Goal: Feedback & Contribution: Submit feedback/report problem

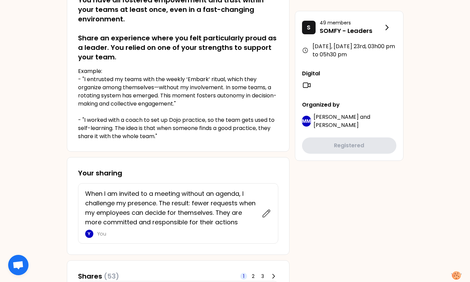
scroll to position [136, 0]
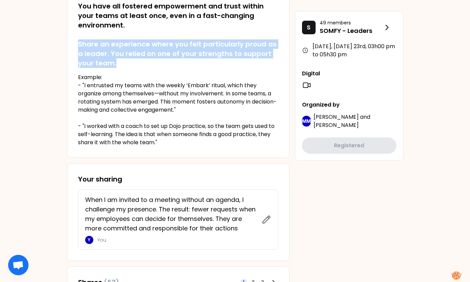
drag, startPoint x: 78, startPoint y: 42, endPoint x: 116, endPoint y: 60, distance: 42.2
click at [116, 60] on h2 "You have all fostered empowerment and trust within your teams at least once, ev…" at bounding box center [178, 34] width 200 height 66
copy h2 "Share an experience where you felt particularly proud as a leader. You relied o…"
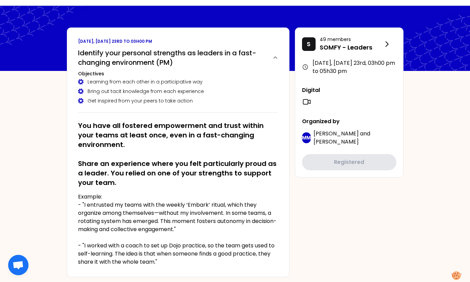
scroll to position [0, 0]
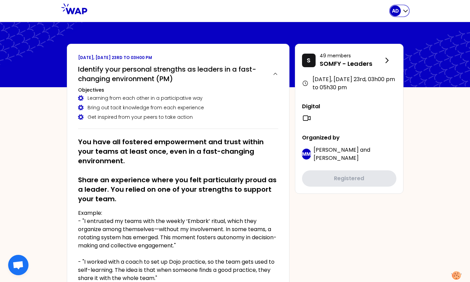
click at [405, 12] on icon "button" at bounding box center [405, 11] width 4 height 2
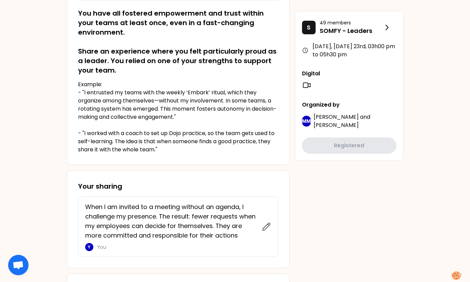
scroll to position [136, 0]
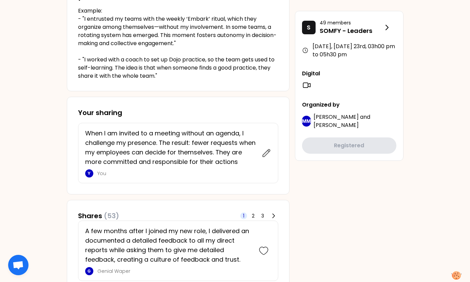
scroll to position [203, 0]
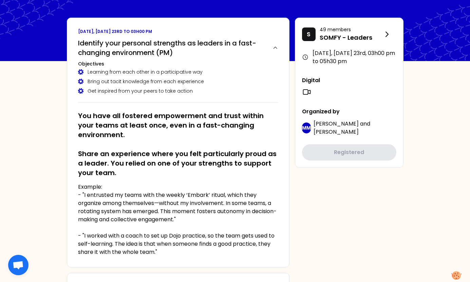
scroll to position [0, 0]
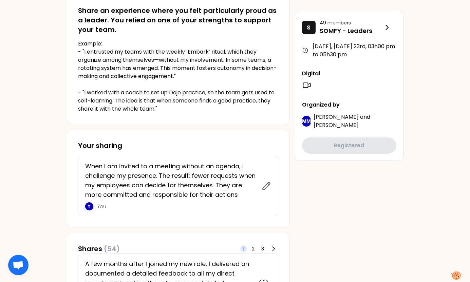
scroll to position [170, 0]
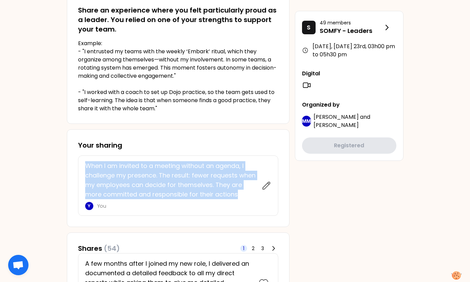
drag, startPoint x: 90, startPoint y: 167, endPoint x: 237, endPoint y: 196, distance: 149.7
click at [237, 196] on div "When I am invited to a meeting without an agenda, I challenge my presence. The …" at bounding box center [178, 185] width 200 height 60
copy p "When I am invited to a meeting without an agenda, I challenge my presence. The …"
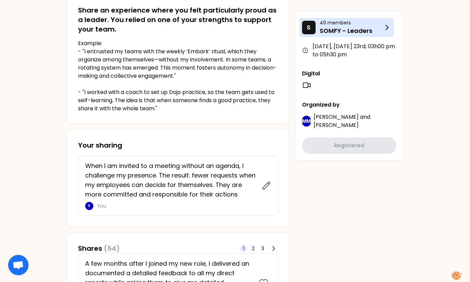
click at [384, 27] on icon at bounding box center [387, 27] width 8 height 8
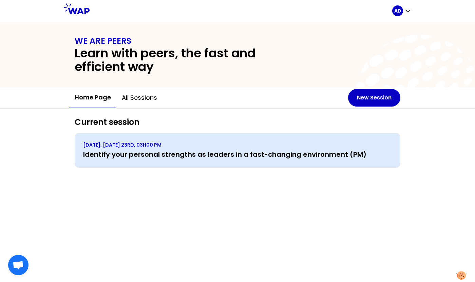
click at [284, 149] on div "[DATE], [DATE] 23RD, 03H00 PM Identify your personal strengths as leaders in a …" at bounding box center [237, 150] width 309 height 18
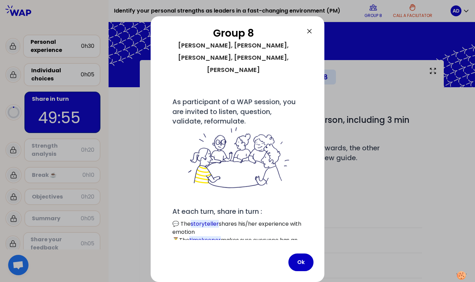
click at [64, 18] on div at bounding box center [237, 141] width 475 height 282
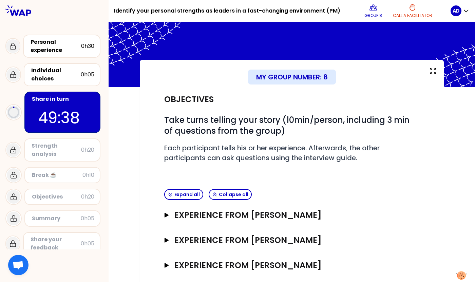
click at [52, 19] on div at bounding box center [54, 10] width 109 height 21
click at [63, 102] on div "Share in turn" at bounding box center [63, 99] width 62 height 8
click at [283, 77] on div "My group number: 8" at bounding box center [292, 77] width 88 height 15
click at [371, 9] on icon at bounding box center [373, 7] width 7 height 5
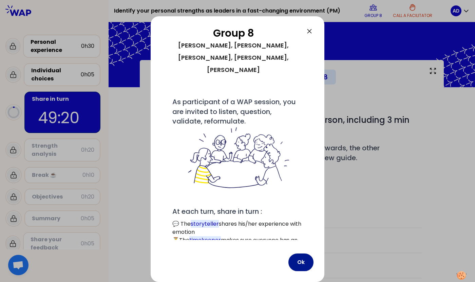
click at [302, 260] on button "Ok" at bounding box center [300, 262] width 25 height 18
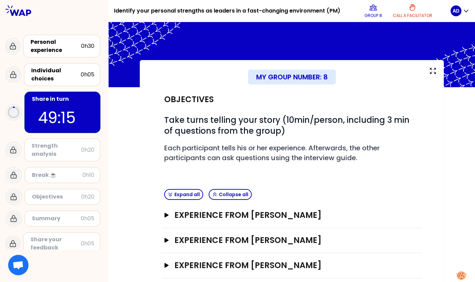
click at [84, 8] on div at bounding box center [54, 10] width 109 height 21
click at [127, 182] on div "My group number: 8 Objectives # Take turns telling your story (10min/person, in…" at bounding box center [292, 201] width 366 height 282
click at [61, 45] on div "Personal experience" at bounding box center [56, 46] width 51 height 16
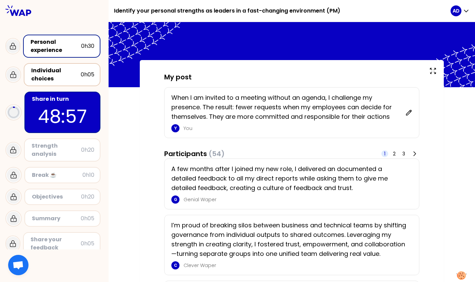
click at [61, 77] on div "Individual choices" at bounding box center [56, 74] width 50 height 16
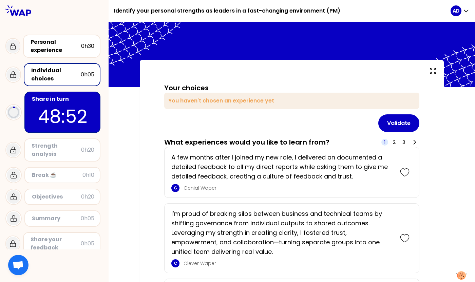
click at [83, 108] on p "48:52" at bounding box center [63, 116] width 64 height 26
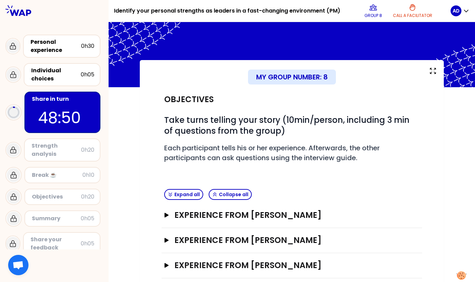
click at [288, 79] on div "My group number: 8" at bounding box center [292, 77] width 88 height 15
click at [129, 117] on div "My group number: 8 Objectives # Take turns telling your story (10min/person, in…" at bounding box center [292, 201] width 366 height 282
click at [416, 15] on p "Call a facilitator" at bounding box center [412, 15] width 39 height 5
drag, startPoint x: 119, startPoint y: 95, endPoint x: 127, endPoint y: 95, distance: 8.5
click at [119, 95] on div "My group number: 8 Objectives # Take turns telling your story (10min/person, in…" at bounding box center [292, 201] width 366 height 282
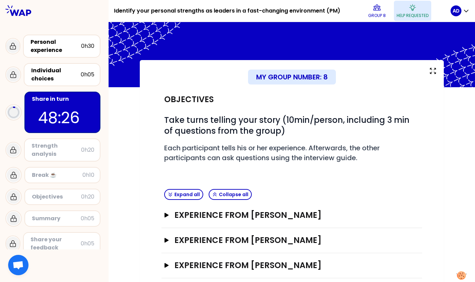
click at [412, 2] on button "Help requested" at bounding box center [412, 11] width 37 height 20
click at [123, 139] on div "My group number: 8 Objectives # Take turns telling your story (10min/person, in…" at bounding box center [292, 201] width 366 height 282
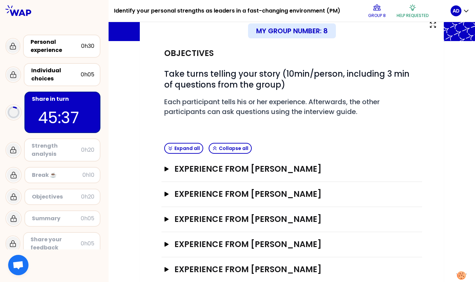
scroll to position [60, 0]
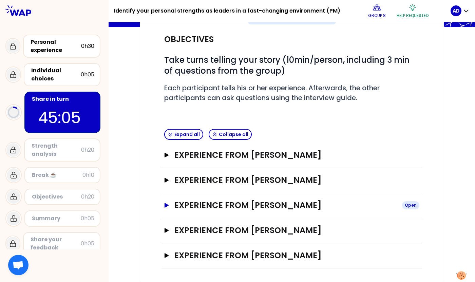
click at [164, 205] on icon "button" at bounding box center [166, 205] width 5 height 5
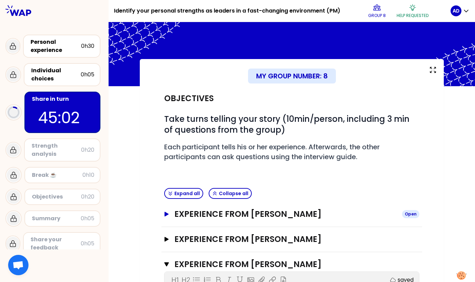
scroll to position [0, 0]
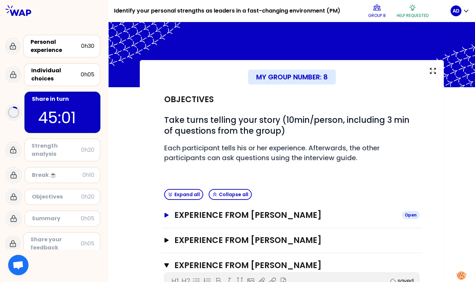
drag, startPoint x: 166, startPoint y: 214, endPoint x: 222, endPoint y: 213, distance: 56.0
click at [166, 215] on icon "button" at bounding box center [166, 215] width 4 height 5
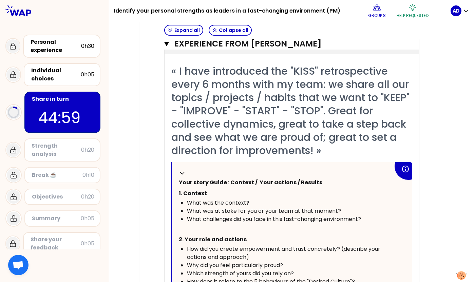
scroll to position [203, 0]
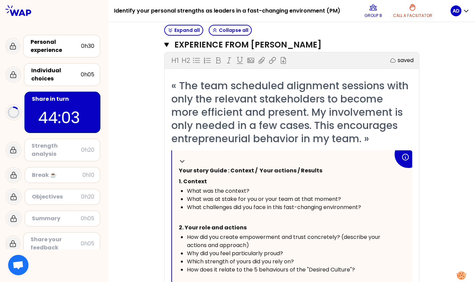
scroll to position [610, 0]
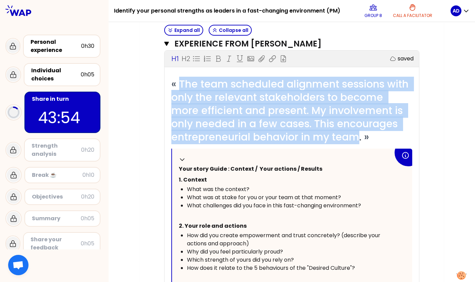
drag, startPoint x: 180, startPoint y: 82, endPoint x: 358, endPoint y: 134, distance: 184.7
click at [358, 134] on span "« The team scheduled alignment sessions with only the relevant stakeholders to …" at bounding box center [291, 110] width 240 height 67
copy span "The team scheduled alignment sessions with only the relevant stakeholders to be…"
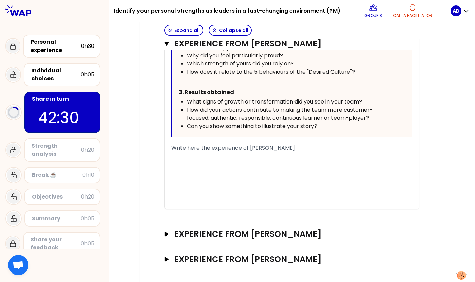
scroll to position [810, 0]
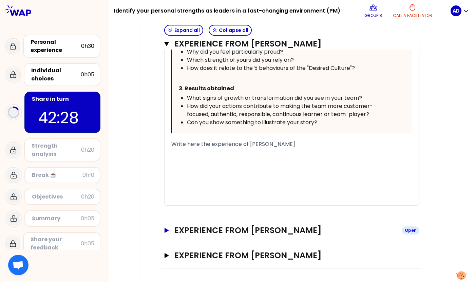
click at [164, 230] on icon "button" at bounding box center [166, 230] width 4 height 5
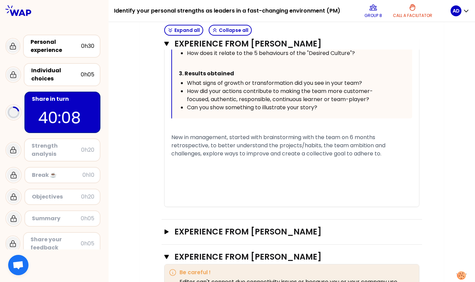
scroll to position [487, 0]
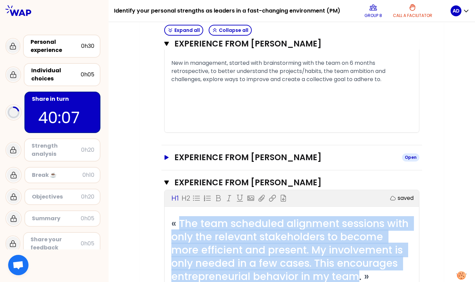
click at [164, 157] on icon "button" at bounding box center [166, 157] width 5 height 5
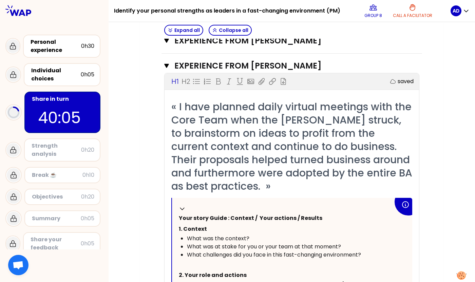
scroll to position [589, 0]
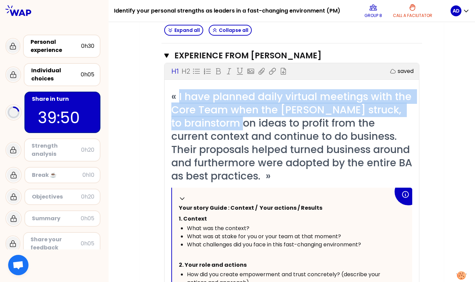
drag, startPoint x: 180, startPoint y: 95, endPoint x: 291, endPoint y: 125, distance: 115.6
click at [284, 123] on span "« I have planned daily virtual meetings with the Core Team when the [PERSON_NAM…" at bounding box center [293, 136] width 244 height 94
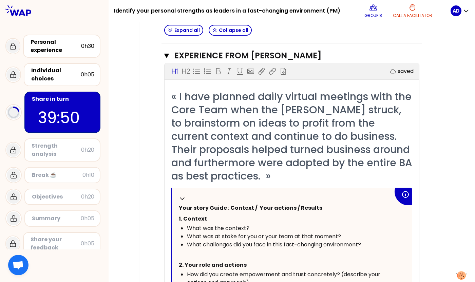
click at [331, 139] on span "« I have planned daily virtual meetings with the Core Team when the [PERSON_NAM…" at bounding box center [293, 136] width 244 height 94
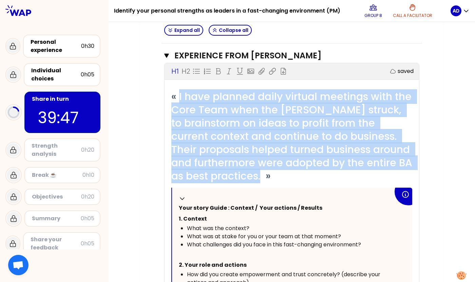
drag, startPoint x: 179, startPoint y: 94, endPoint x: 390, endPoint y: 174, distance: 225.8
click at [390, 174] on span "« I have planned daily virtual meetings with the Core Team when the [PERSON_NAM…" at bounding box center [293, 136] width 244 height 94
copy span "I have planned daily virtual meetings with the Core Team when the Covid pandemi…"
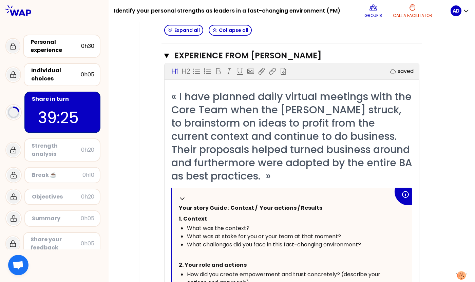
click at [167, 55] on icon "button" at bounding box center [166, 56] width 5 height 4
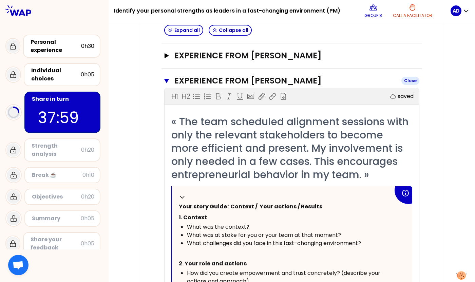
click at [168, 82] on icon "button" at bounding box center [166, 80] width 5 height 5
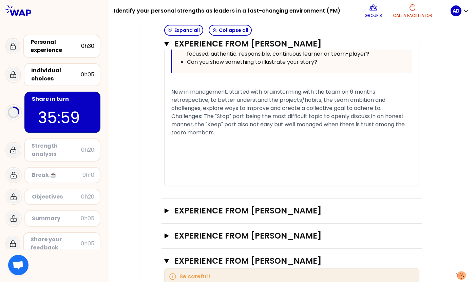
scroll to position [487, 0]
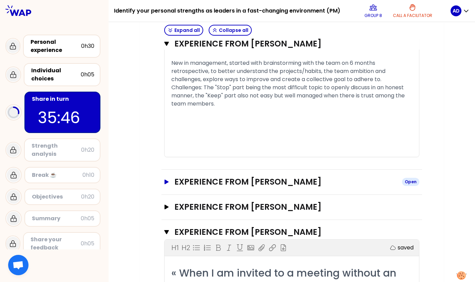
click at [165, 182] on icon "button" at bounding box center [166, 181] width 4 height 5
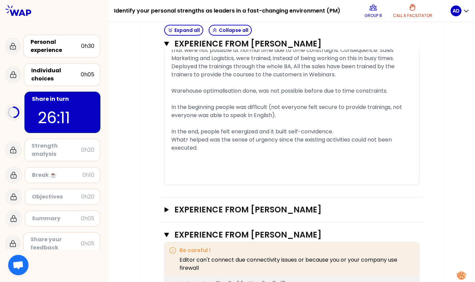
scroll to position [1030, 0]
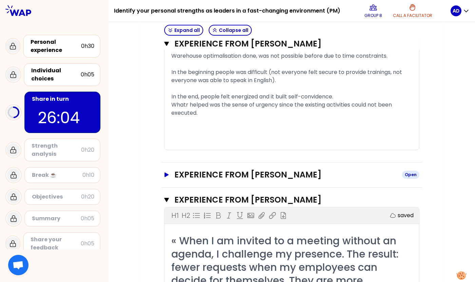
click at [166, 176] on icon "button" at bounding box center [166, 174] width 4 height 5
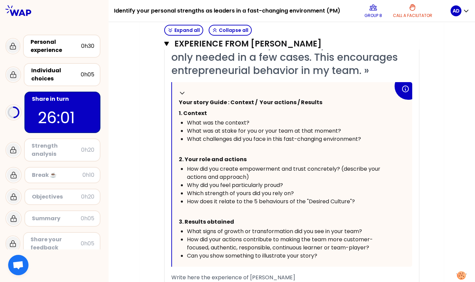
scroll to position [1301, 0]
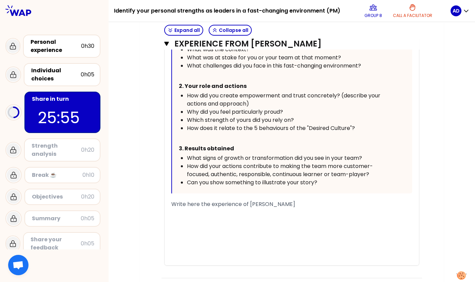
click at [176, 211] on div "﻿" at bounding box center [291, 212] width 241 height 8
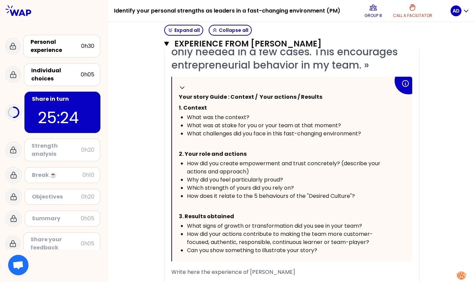
scroll to position [1267, 0]
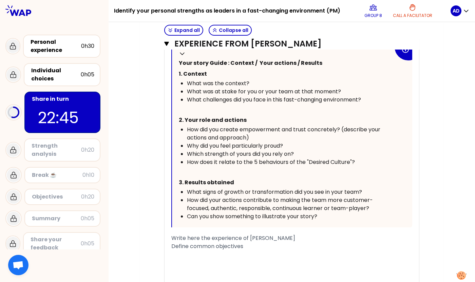
click at [259, 248] on div "Define common objectives" at bounding box center [291, 246] width 241 height 8
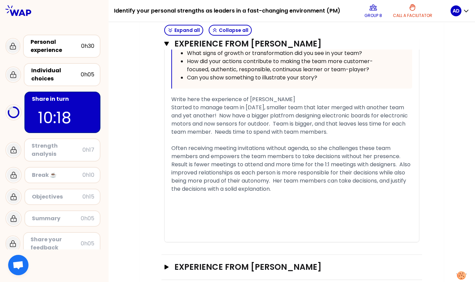
scroll to position [1821, 0]
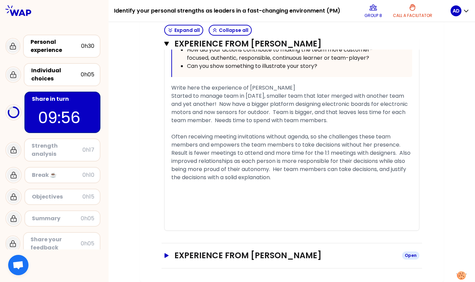
click at [164, 256] on icon "button" at bounding box center [166, 255] width 5 height 5
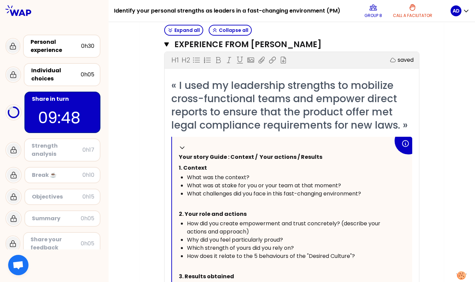
scroll to position [1998, 0]
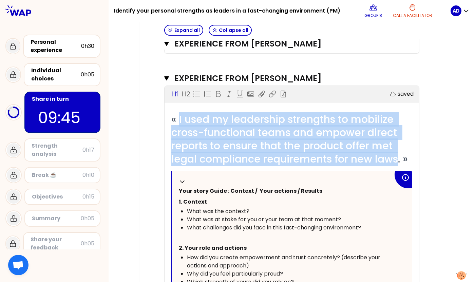
drag, startPoint x: 179, startPoint y: 119, endPoint x: 400, endPoint y: 157, distance: 224.1
click at [400, 157] on span "« I used my leadership strengths to mobilize cross-functional teams and empower…" at bounding box center [289, 139] width 236 height 54
copy span "I used my leadership strengths to mobilize cross-functional teams and empower d…"
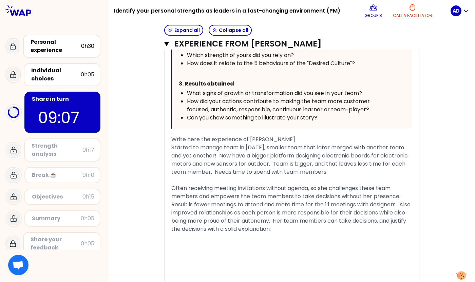
scroll to position [1761, 0]
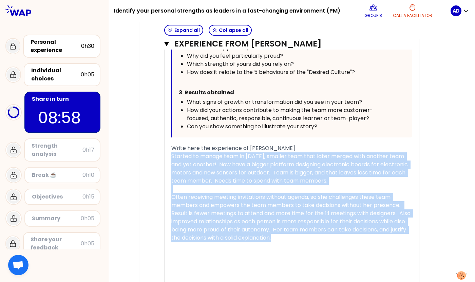
drag, startPoint x: 171, startPoint y: 156, endPoint x: 311, endPoint y: 234, distance: 160.0
click at [311, 234] on div "« When I am invited to a meeting without an agenda, I challenge my presence. Th…" at bounding box center [291, 86] width 241 height 409
copy div "Started to manage team in [DATE], smaller team that later merged with another t…"
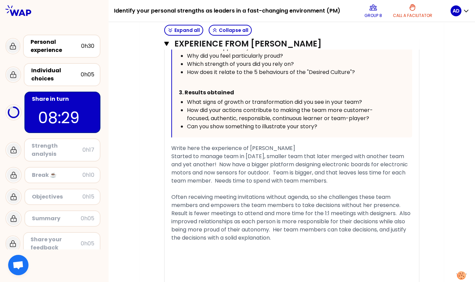
click at [405, 249] on div "﻿" at bounding box center [291, 246] width 241 height 8
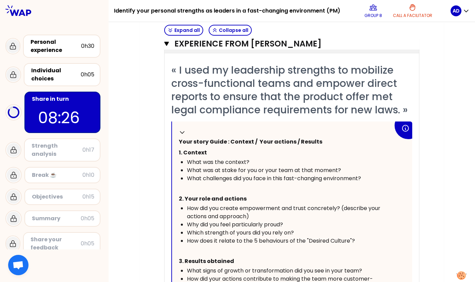
scroll to position [2032, 0]
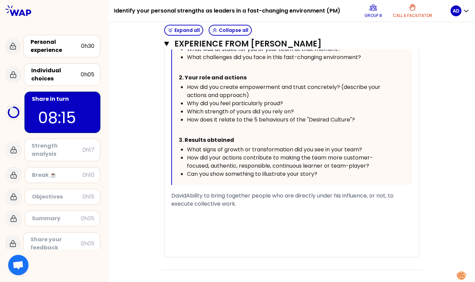
scroll to position [2170, 0]
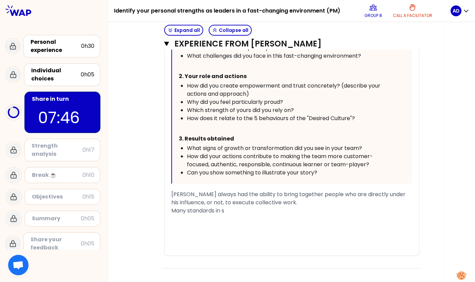
click at [96, 19] on div at bounding box center [54, 10] width 109 height 21
click at [400, 194] on div "[PERSON_NAME] always had the ability to bring together people who are directly …" at bounding box center [291, 198] width 241 height 16
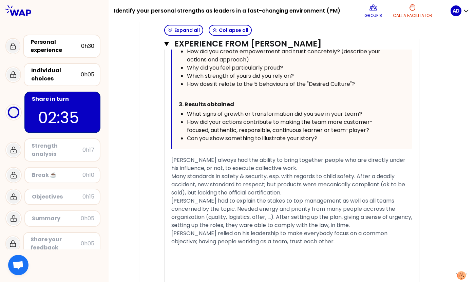
scroll to position [2235, 0]
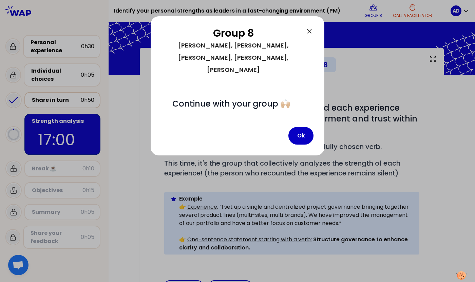
scroll to position [153, 0]
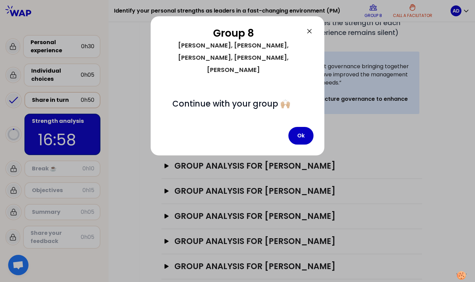
click at [217, 96] on div "Group 8 [PERSON_NAME], [PERSON_NAME], [PERSON_NAME], [PERSON_NAME], [PERSON_NAM…" at bounding box center [238, 85] width 174 height 139
click at [302, 127] on button "Ok" at bounding box center [300, 136] width 25 height 18
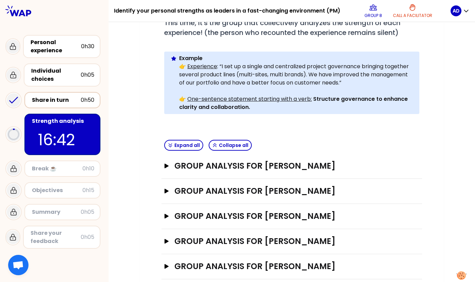
click at [122, 213] on div "My group number: 8 Objectives # As a group, identify the strength behind each e…" at bounding box center [292, 99] width 366 height 385
click at [164, 163] on icon "button" at bounding box center [166, 165] width 4 height 5
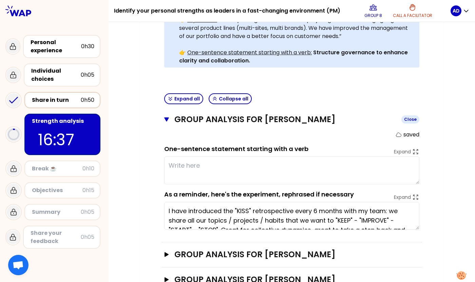
scroll to position [254, 0]
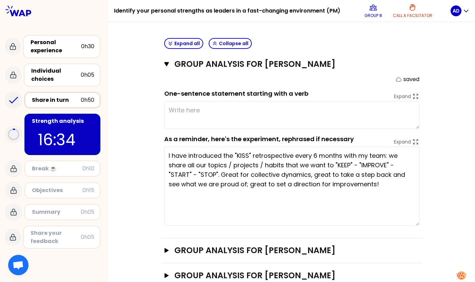
drag, startPoint x: 417, startPoint y: 162, endPoint x: 409, endPoint y: 213, distance: 51.9
click at [409, 213] on textarea "I have introduced the "KISS" retrospective every 6 months with my team: we shar…" at bounding box center [291, 186] width 255 height 79
click at [147, 191] on div "My group number: 8 Objectives # As a group, identify the strength behind each e…" at bounding box center [292, 79] width 304 height 546
click at [140, 194] on div "My group number: 8 Objectives # As a group, identify the strength behind each e…" at bounding box center [292, 79] width 304 height 546
click at [451, 187] on div "My group number: 8 Objectives # As a group, identify the strength behind each e…" at bounding box center [292, 79] width 366 height 546
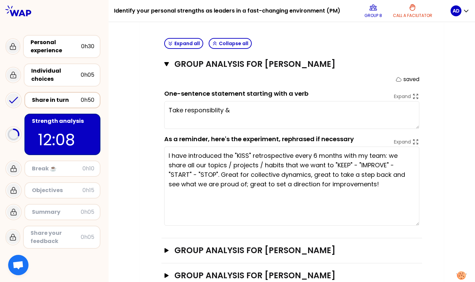
click at [449, 147] on div "My group number: 8 Objectives # As a group, identify the strength behind each e…" at bounding box center [292, 79] width 366 height 546
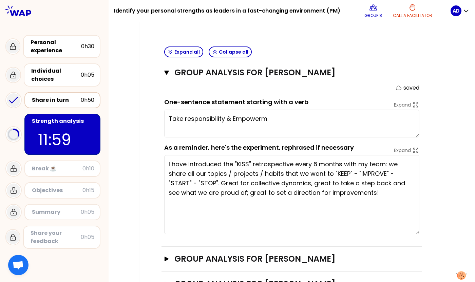
scroll to position [280, 0]
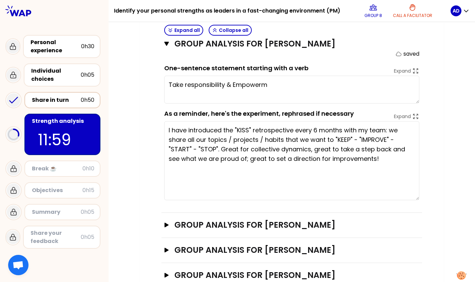
type textarea "Take responsibility & Empowerment"
click at [166, 222] on icon "button" at bounding box center [166, 224] width 4 height 5
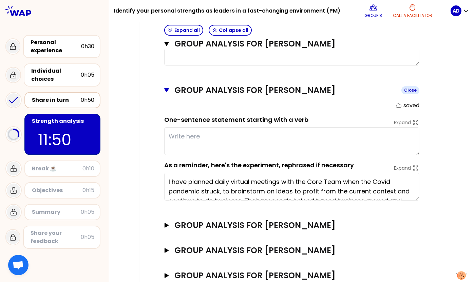
scroll to position [415, 0]
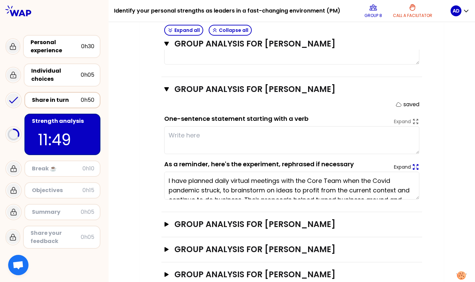
click at [417, 163] on icon at bounding box center [415, 166] width 7 height 7
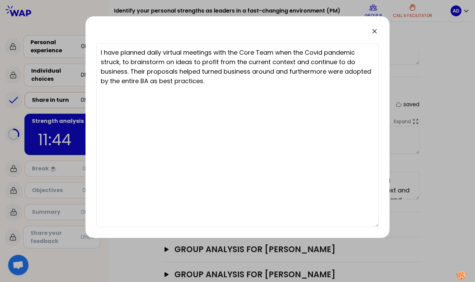
click at [377, 31] on icon at bounding box center [374, 31] width 8 height 8
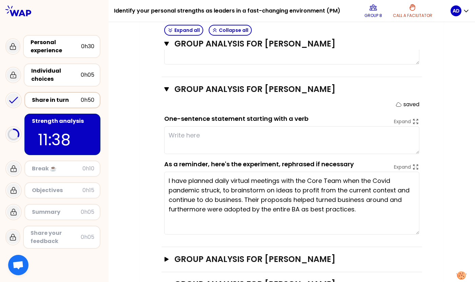
drag, startPoint x: 419, startPoint y: 188, endPoint x: 419, endPoint y: 222, distance: 34.9
click at [419, 222] on textarea "I have planned daily virtual meetings with the Core Team when the Covid pandemi…" at bounding box center [291, 203] width 255 height 63
type textarea "Common"
click at [45, 101] on div "Share in turn" at bounding box center [56, 100] width 49 height 8
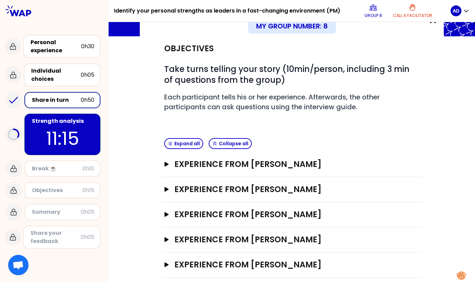
scroll to position [60, 0]
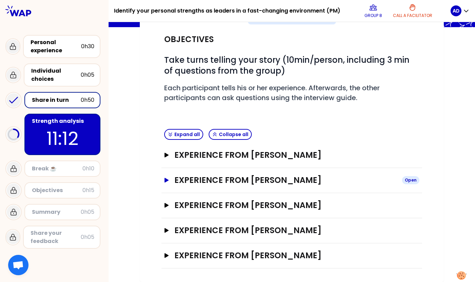
click at [167, 180] on icon "button" at bounding box center [166, 180] width 4 height 5
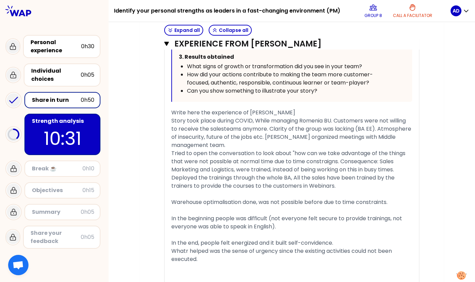
scroll to position [467, 0]
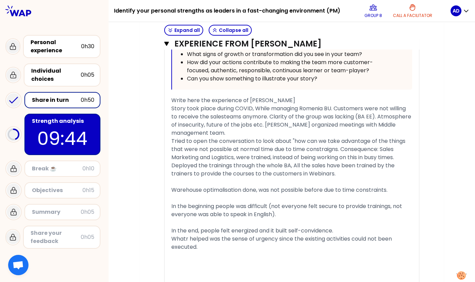
click at [78, 140] on p "09:42" at bounding box center [63, 138] width 64 height 26
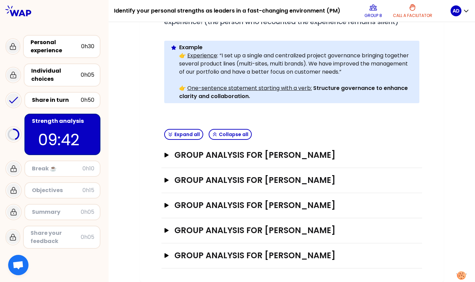
scroll to position [153, 0]
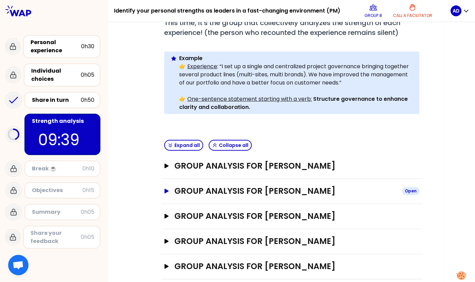
click at [164, 189] on icon "button" at bounding box center [166, 191] width 5 height 5
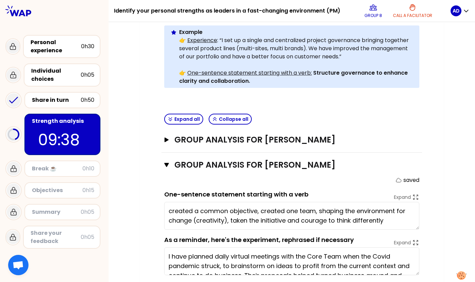
scroll to position [254, 0]
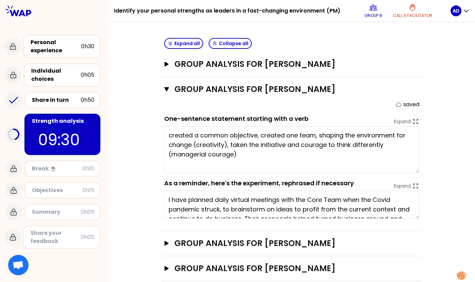
drag, startPoint x: 417, startPoint y: 141, endPoint x: 417, endPoint y: 160, distance: 19.0
click at [417, 160] on textarea "created a common objective, created one team, shaping the environment for chang…" at bounding box center [291, 149] width 255 height 47
click at [411, 206] on textarea "I have planned daily virtual meetings with the Core Team when the Covid pandemi…" at bounding box center [291, 205] width 255 height 28
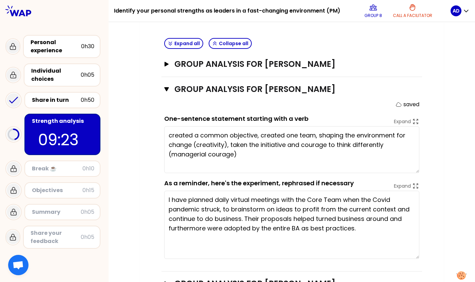
drag, startPoint x: 417, startPoint y: 206, endPoint x: 418, endPoint y: 249, distance: 43.4
click at [418, 249] on textarea "I have planned daily virtual meetings with the Core Team when the Covid pandemi…" at bounding box center [291, 225] width 255 height 68
click at [137, 137] on div "My group number: 8 Objectives # As a group, identify the strength behind each e…" at bounding box center [292, 85] width 366 height 558
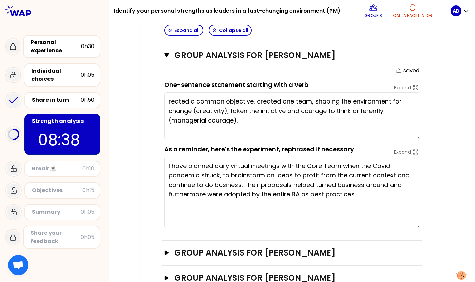
type textarea "Created a common objective, created one team, shaping the environment for chang…"
click at [169, 250] on icon "button" at bounding box center [166, 252] width 5 height 5
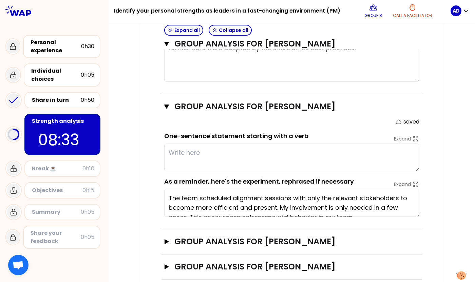
scroll to position [435, 0]
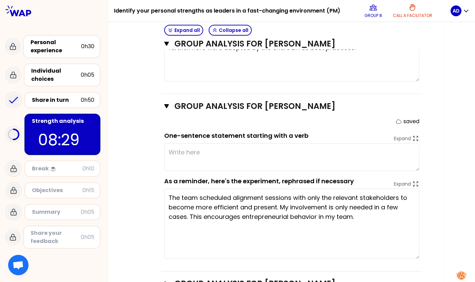
drag, startPoint x: 418, startPoint y: 204, endPoint x: 416, endPoint y: 247, distance: 42.4
click at [416, 247] on textarea "The team scheduled alignment sessions with only the relevant stakeholders to be…" at bounding box center [291, 224] width 255 height 70
click at [325, 145] on textarea at bounding box center [291, 157] width 255 height 28
click at [71, 99] on div "Share in turn" at bounding box center [56, 100] width 49 height 8
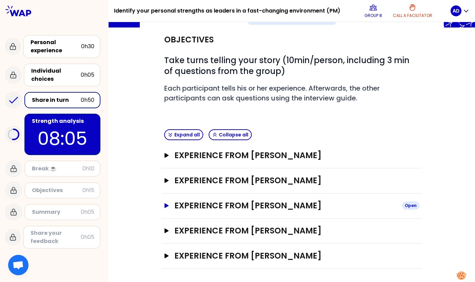
scroll to position [60, 0]
click at [168, 205] on icon "button" at bounding box center [166, 205] width 4 height 5
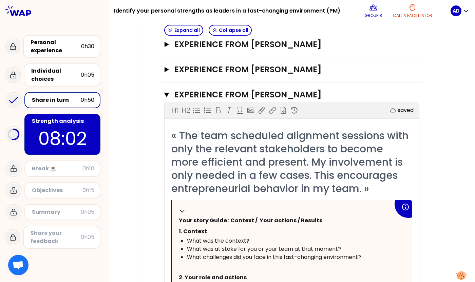
scroll to position [162, 0]
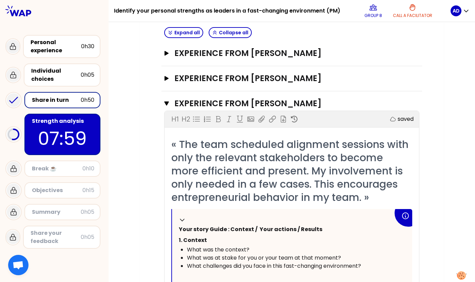
click at [45, 170] on div "Break ☕️" at bounding box center [57, 168] width 51 height 8
click at [86, 145] on p "07:57" at bounding box center [63, 138] width 64 height 26
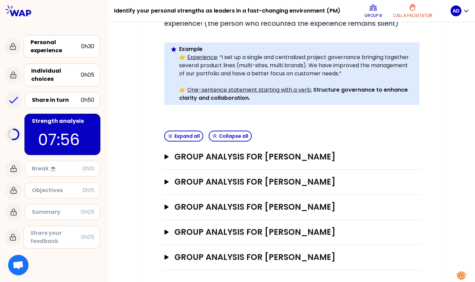
scroll to position [153, 0]
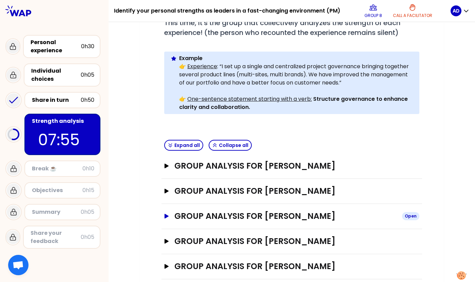
click at [164, 214] on icon "button" at bounding box center [166, 216] width 5 height 5
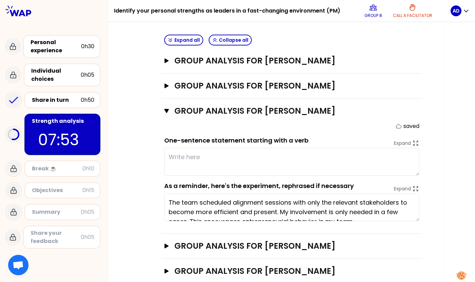
scroll to position [263, 0]
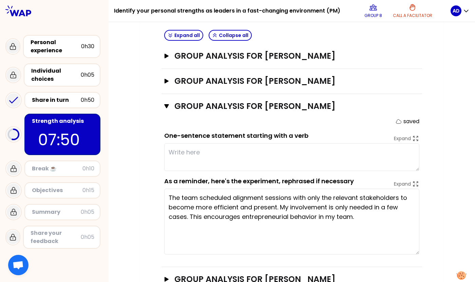
drag, startPoint x: 418, startPoint y: 202, endPoint x: 414, endPoint y: 240, distance: 38.2
click at [414, 240] on textarea "The team scheduled alignment sessions with only the relevant stakeholders to be…" at bounding box center [291, 222] width 255 height 66
click at [381, 150] on textarea at bounding box center [291, 157] width 255 height 28
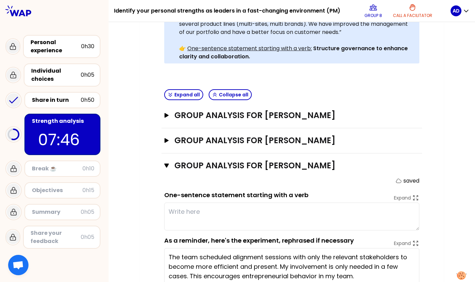
scroll to position [203, 0]
click at [170, 110] on button "Group analysis for [PERSON_NAME] Open" at bounding box center [291, 115] width 255 height 11
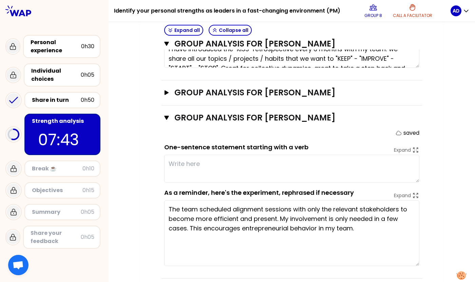
scroll to position [373, 0]
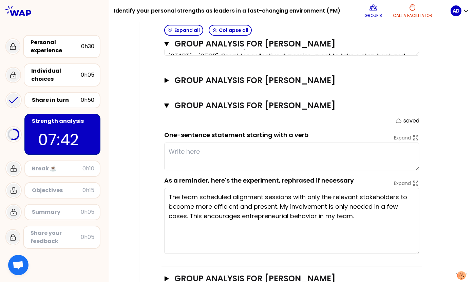
click at [216, 142] on textarea at bounding box center [291, 156] width 255 height 28
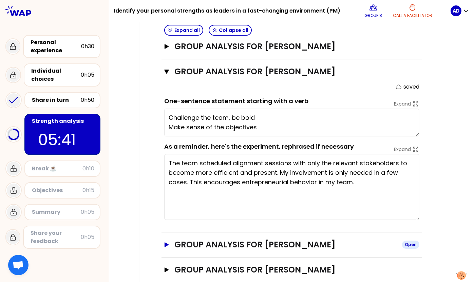
type textarea "Challenge the team, be bold Make sense of the objectives"
click at [166, 242] on icon "button" at bounding box center [166, 244] width 4 height 5
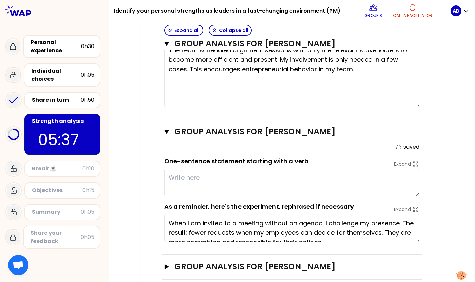
scroll to position [520, 0]
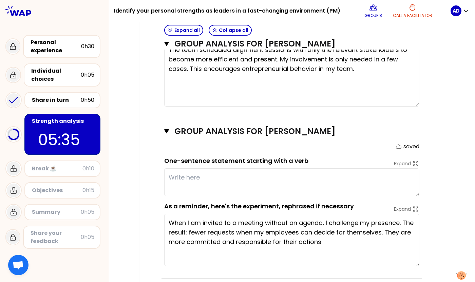
drag, startPoint x: 417, startPoint y: 229, endPoint x: 414, endPoint y: 253, distance: 24.5
click at [414, 253] on textarea "When I am invited to a meeting without an agenda, I challenge my presence. The …" at bounding box center [291, 240] width 255 height 52
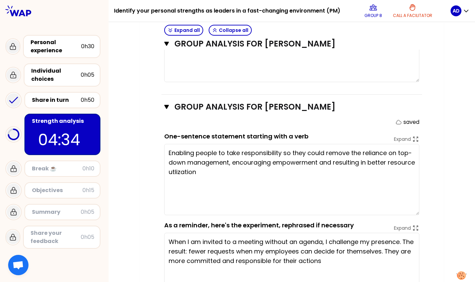
drag, startPoint x: 417, startPoint y: 159, endPoint x: 411, endPoint y: 203, distance: 43.9
type textarea "Enabling people to take responsibility so they could remove the reliance on top…"
drag, startPoint x: 168, startPoint y: 141, endPoint x: 276, endPoint y: 161, distance: 109.9
click at [276, 161] on textarea "Enabling people to take responsibility so they could remove the reliance on top…" at bounding box center [291, 179] width 255 height 71
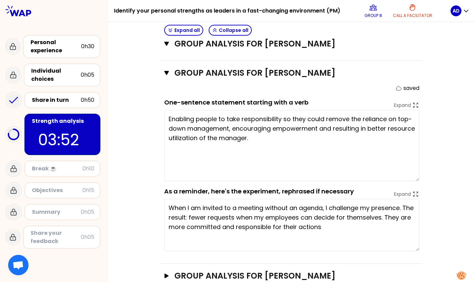
scroll to position [588, 0]
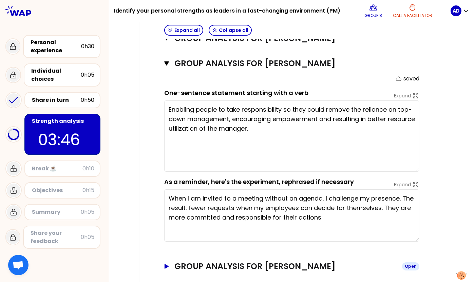
click at [167, 261] on button "Group analysis for [PERSON_NAME] Open" at bounding box center [291, 266] width 255 height 11
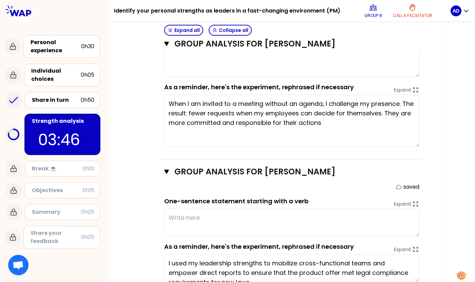
scroll to position [698, 0]
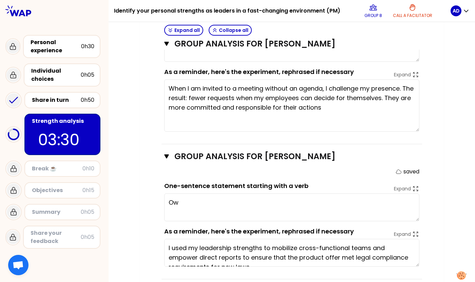
type textarea "O"
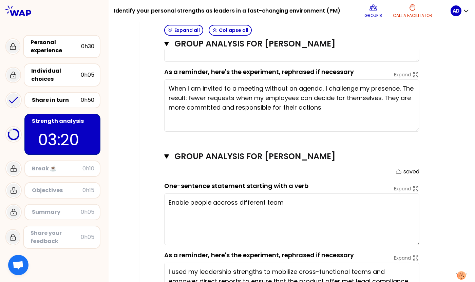
drag, startPoint x: 416, startPoint y: 209, endPoint x: 412, endPoint y: 232, distance: 24.1
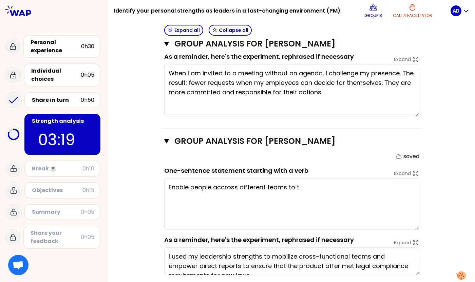
scroll to position [722, 0]
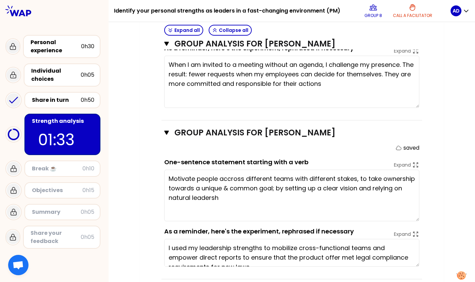
type textarea "Motivate people accross different teams with different stakes, to take ownershi…"
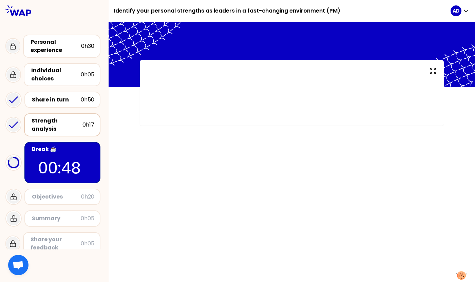
click at [61, 269] on div at bounding box center [54, 265] width 109 height 33
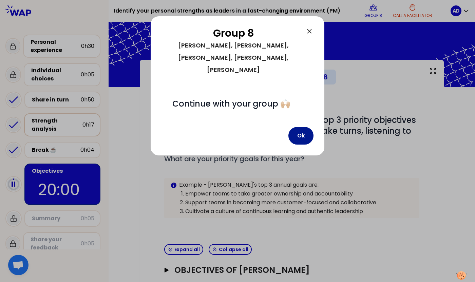
drag, startPoint x: 300, startPoint y: 115, endPoint x: 292, endPoint y: 116, distance: 7.6
click at [300, 127] on button "Ok" at bounding box center [300, 136] width 25 height 18
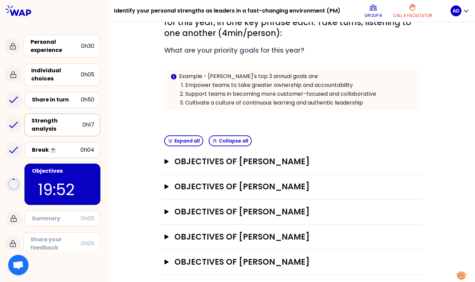
scroll to position [115, 0]
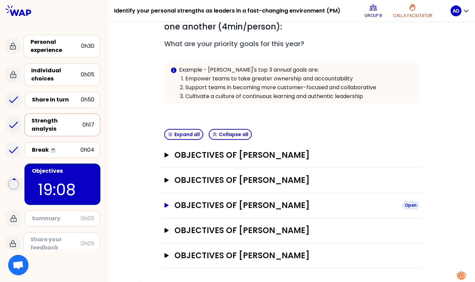
click at [166, 206] on icon "button" at bounding box center [166, 205] width 4 height 5
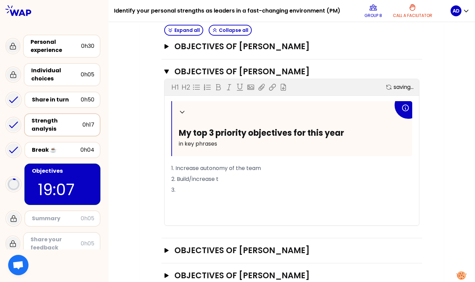
scroll to position [251, 0]
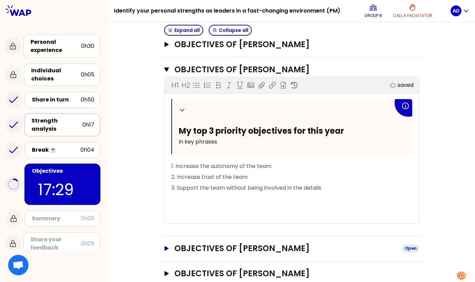
click at [164, 248] on icon "button" at bounding box center [166, 248] width 5 height 5
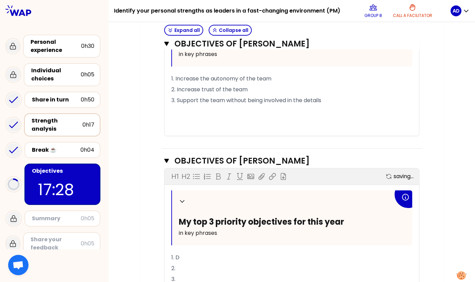
scroll to position [352, 0]
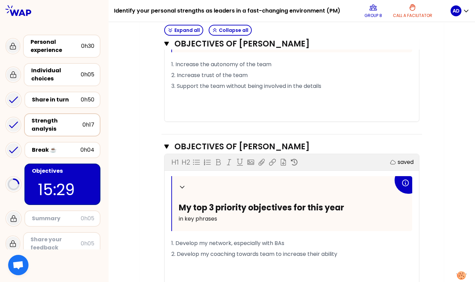
click at [43, 273] on div at bounding box center [54, 265] width 109 height 33
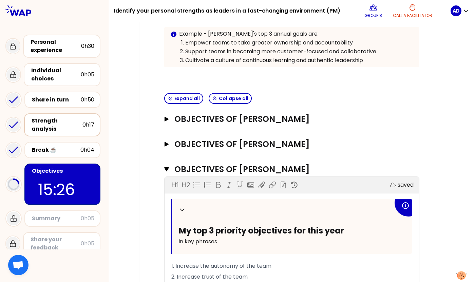
scroll to position [115, 0]
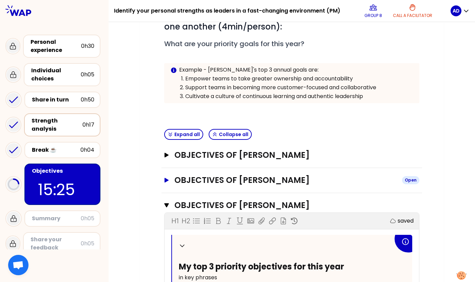
click at [166, 178] on icon "button" at bounding box center [166, 180] width 5 height 5
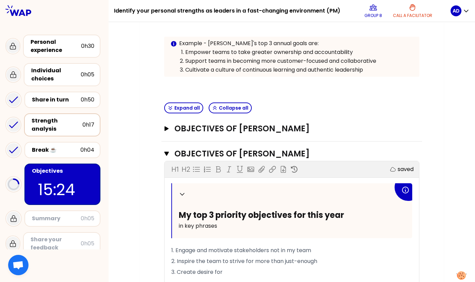
scroll to position [183, 0]
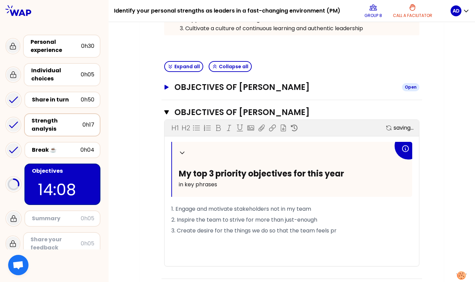
click at [168, 86] on icon "button" at bounding box center [166, 87] width 5 height 5
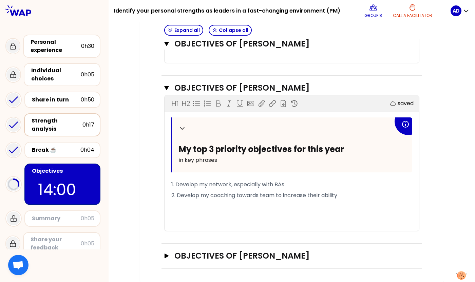
scroll to position [718, 0]
click at [165, 256] on icon "button" at bounding box center [166, 255] width 4 height 5
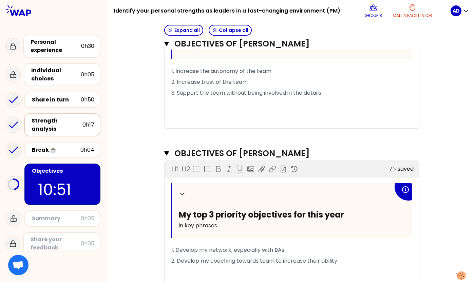
scroll to position [668, 0]
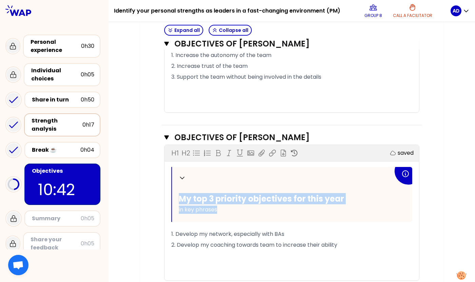
drag, startPoint x: 168, startPoint y: 234, endPoint x: 205, endPoint y: 238, distance: 36.9
click at [205, 238] on div "Collapse My top 3 priority objectives for this year in key phrases 1. Develop m…" at bounding box center [291, 223] width 254 height 113
drag, startPoint x: 170, startPoint y: 233, endPoint x: 238, endPoint y: 240, distance: 67.9
click at [233, 240] on div "Collapse My top 3 priority objectives for this year in key phrases 1. Develop m…" at bounding box center [291, 223] width 254 height 113
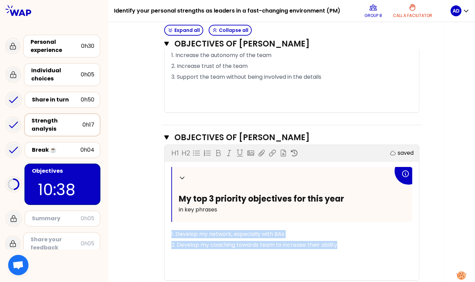
drag, startPoint x: 342, startPoint y: 247, endPoint x: 168, endPoint y: 230, distance: 174.8
click at [168, 230] on div "Collapse My top 3 priority objectives for this year in key phrases 1. Develop m…" at bounding box center [291, 223] width 254 height 113
copy div "1. Develop my network, especially with BAs 2. Develop my coaching towards team …"
click at [346, 247] on p "2. Develop my coaching towards team to increase their ability" at bounding box center [291, 244] width 241 height 11
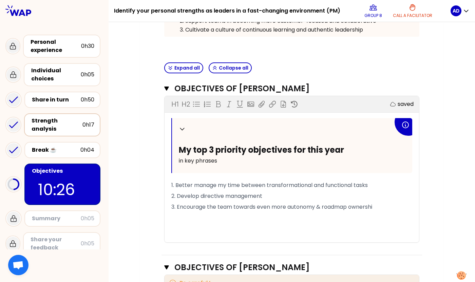
scroll to position [194, 0]
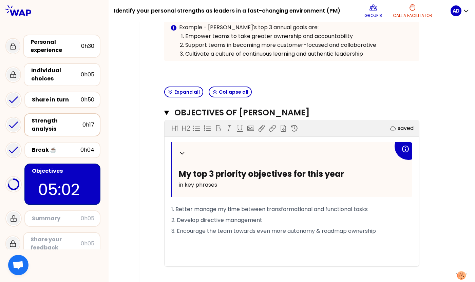
scroll to position [170, 0]
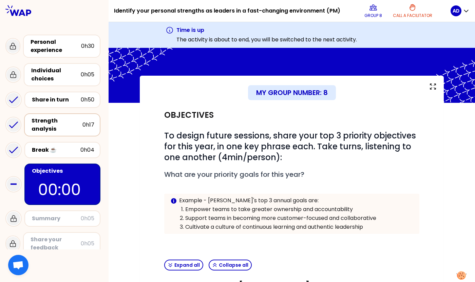
scroll to position [0, 0]
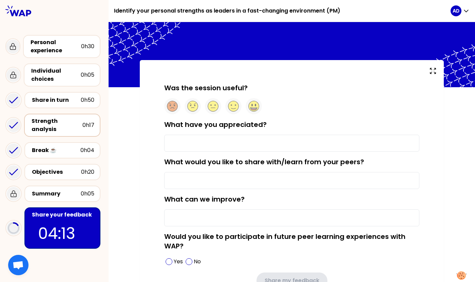
click at [434, 171] on div "Was the session useful? What have you appreciated? What would you like to share…" at bounding box center [292, 192] width 304 height 264
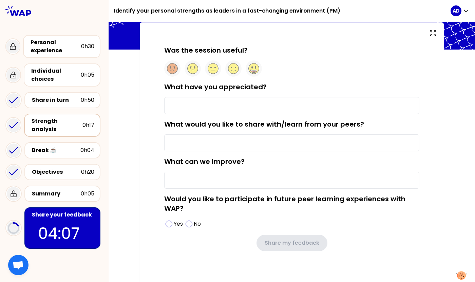
scroll to position [42, 0]
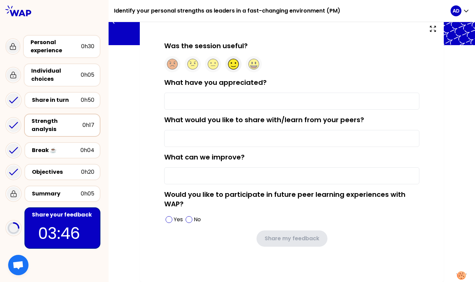
click at [234, 62] on circle at bounding box center [233, 64] width 11 height 11
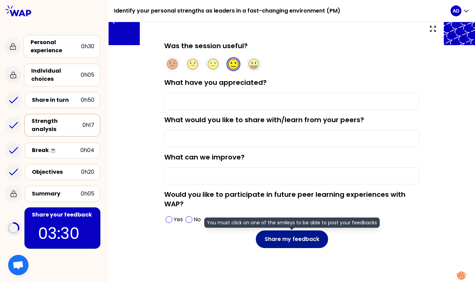
click at [307, 243] on button "Share my feedback" at bounding box center [292, 239] width 72 height 18
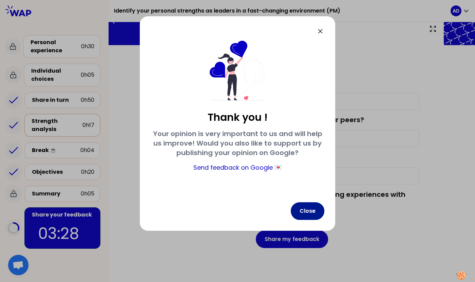
click at [315, 215] on button "Close" at bounding box center [308, 211] width 34 height 18
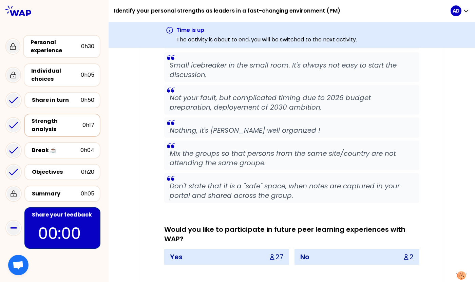
scroll to position [2129, 0]
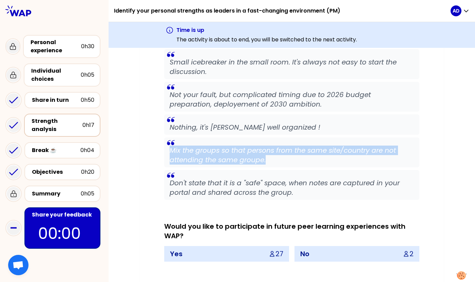
drag, startPoint x: 168, startPoint y: 151, endPoint x: 264, endPoint y: 160, distance: 96.8
click at [264, 160] on p "Mix the groups so that persons from the same site/country are not attending the…" at bounding box center [292, 154] width 244 height 19
copy p "Mix the groups so that persons from the same site/country are not attending the…"
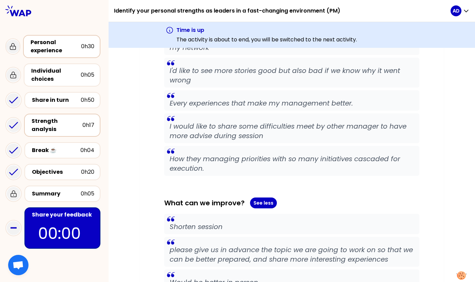
scroll to position [1564, 0]
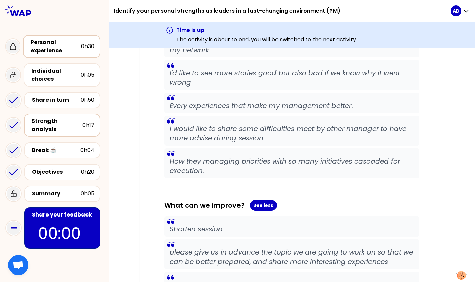
click at [37, 45] on div "Personal experience" at bounding box center [56, 46] width 51 height 16
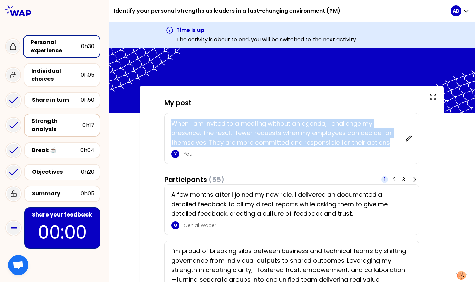
drag, startPoint x: 170, startPoint y: 124, endPoint x: 389, endPoint y: 145, distance: 220.4
click at [389, 145] on p "When I am invited to a meeting without an agenda, I challenge my presence. The …" at bounding box center [286, 133] width 230 height 28
copy p "When I am invited to a meeting without an agenda, I challenge my presence. The …"
